Goal: Task Accomplishment & Management: Use online tool/utility

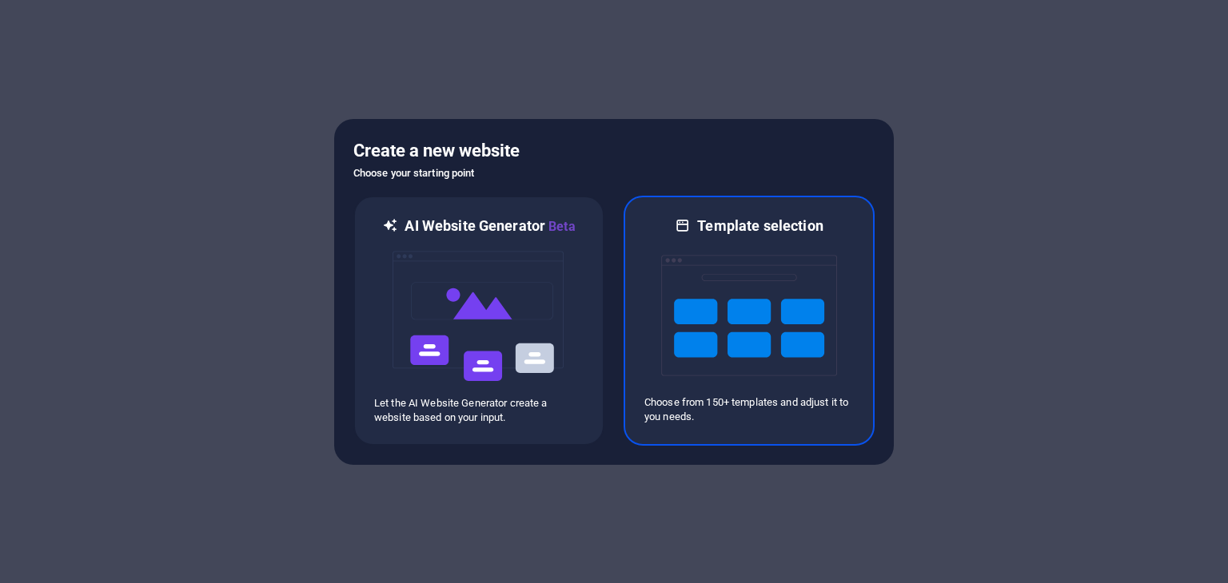
click at [717, 283] on img at bounding box center [749, 316] width 176 height 160
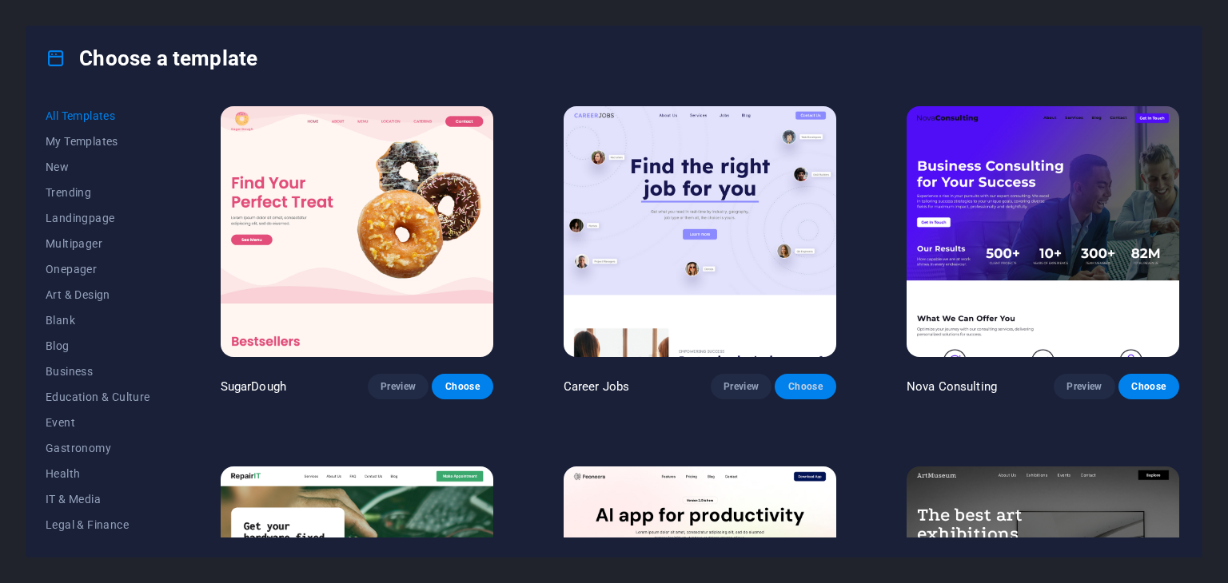
click at [808, 383] on span "Choose" at bounding box center [804, 386] width 35 height 13
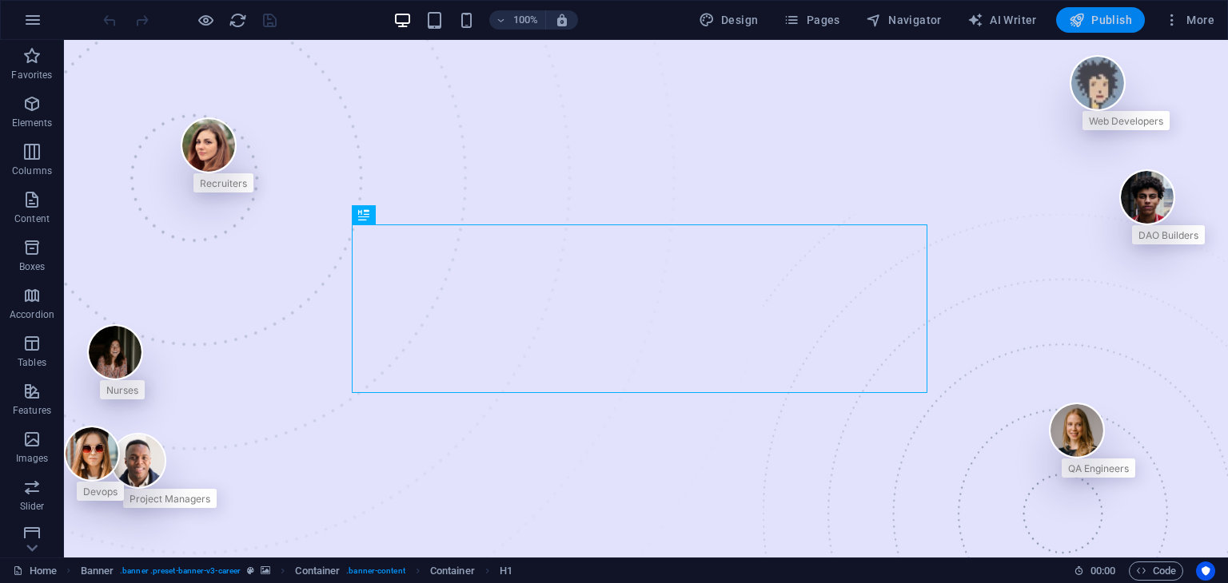
click at [1087, 28] on button "Publish" at bounding box center [1100, 20] width 89 height 26
